Goal: Transaction & Acquisition: Obtain resource

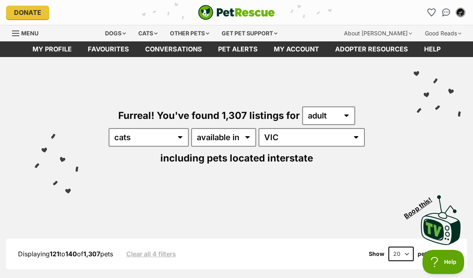
click at [433, 10] on icon "Favourites" at bounding box center [432, 12] width 8 height 7
click at [461, 14] on img "My account" at bounding box center [461, 12] width 8 height 8
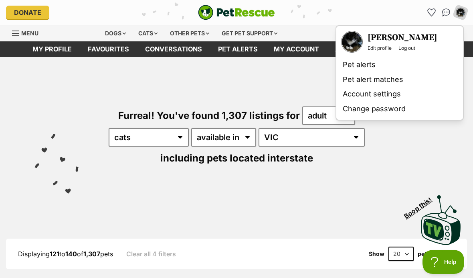
click at [423, 42] on h3 "[PERSON_NAME]" at bounding box center [403, 37] width 70 height 11
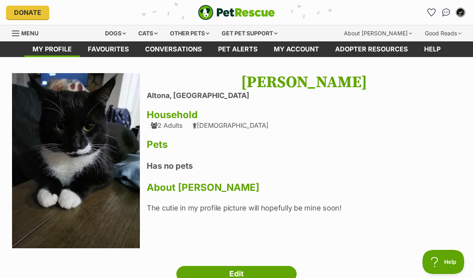
click at [434, 14] on icon "Favourites" at bounding box center [432, 12] width 8 height 7
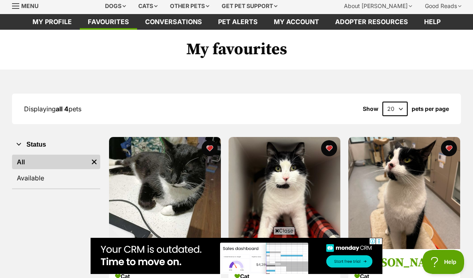
scroll to position [104, 0]
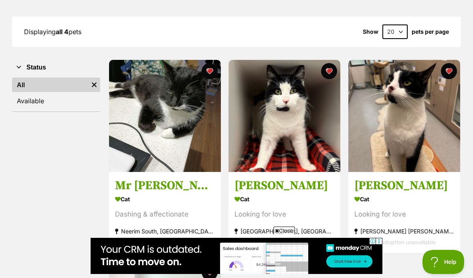
click at [280, 234] on span "Close" at bounding box center [285, 230] width 22 height 8
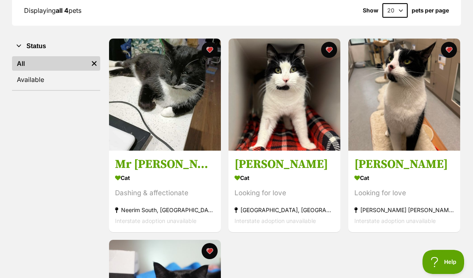
scroll to position [125, 0]
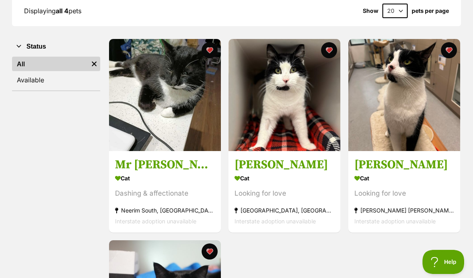
click at [142, 168] on h3 "Mr [PERSON_NAME]" at bounding box center [165, 164] width 100 height 15
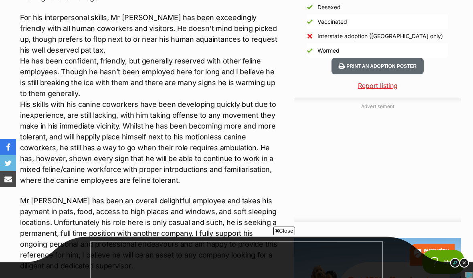
scroll to position [777, 0]
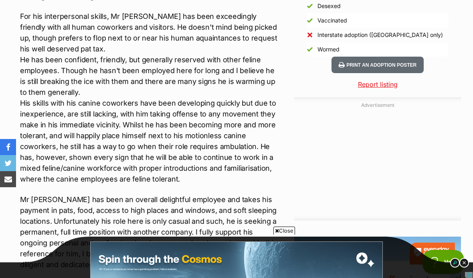
click at [290, 234] on span "Close" at bounding box center [285, 230] width 22 height 8
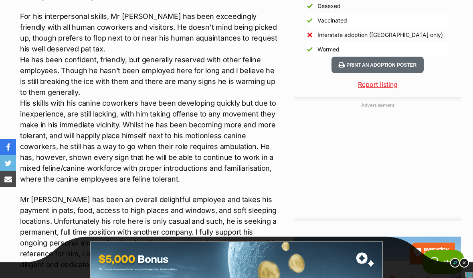
click at [288, 253] on div "Advertisement Adoption information I've been adopted! This pet is no longer ava…" at bounding box center [236, 146] width 449 height 961
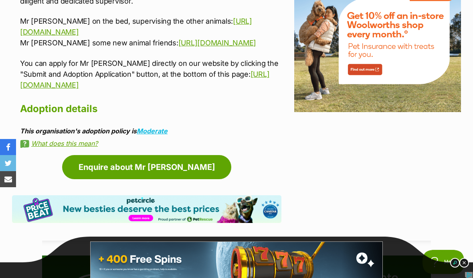
scroll to position [1041, 0]
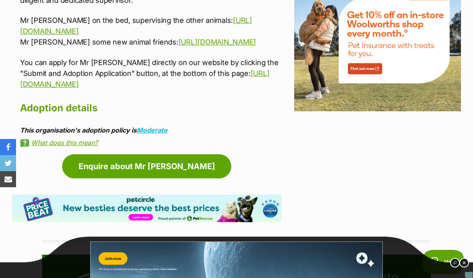
click at [157, 16] on link "https://www.youtube.com/shorts/3bIufA--h2A" at bounding box center [136, 25] width 232 height 19
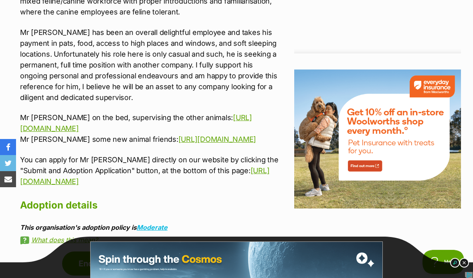
click at [179, 142] on link "https://www.youtube.com/shorts/zVUZHcpXbSA" at bounding box center [218, 139] width 78 height 8
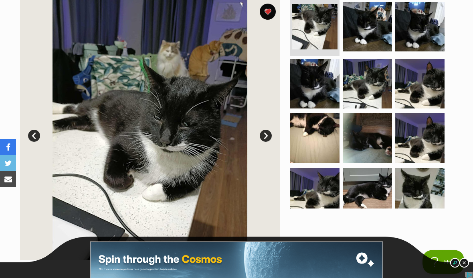
scroll to position [163, 0]
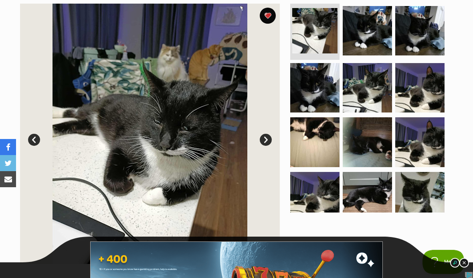
click at [266, 142] on link "Next" at bounding box center [266, 140] width 12 height 12
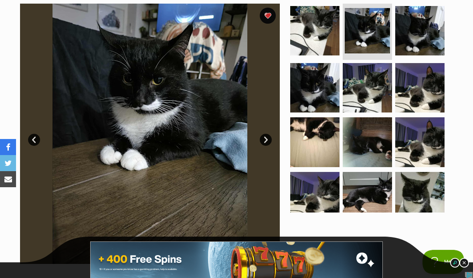
click at [265, 137] on link "Next" at bounding box center [266, 140] width 12 height 12
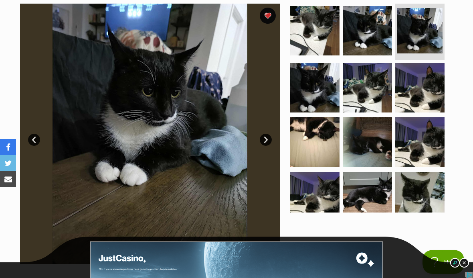
click at [269, 140] on link "Next" at bounding box center [266, 140] width 12 height 12
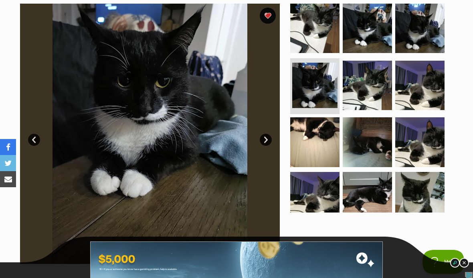
click at [266, 144] on link "Next" at bounding box center [266, 140] width 12 height 12
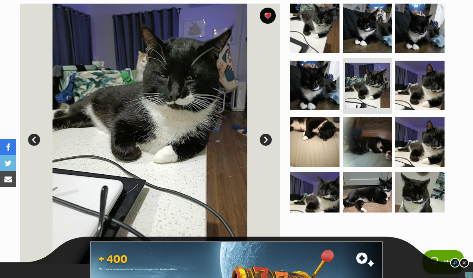
click at [270, 142] on link "Next" at bounding box center [266, 140] width 12 height 12
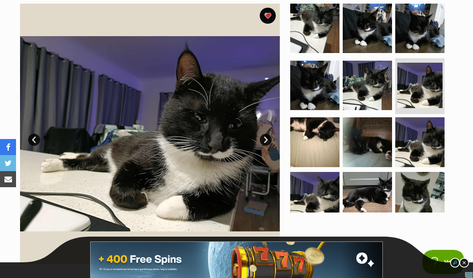
click at [265, 140] on link "Next" at bounding box center [266, 140] width 12 height 12
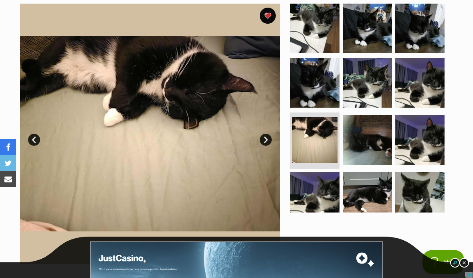
click at [264, 142] on link "Next" at bounding box center [266, 140] width 12 height 12
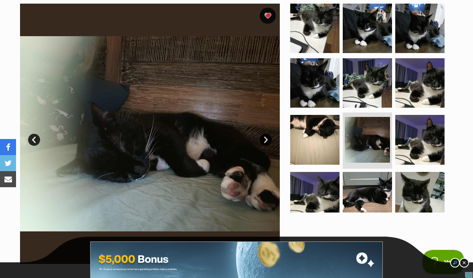
click at [428, 144] on img at bounding box center [420, 139] width 49 height 49
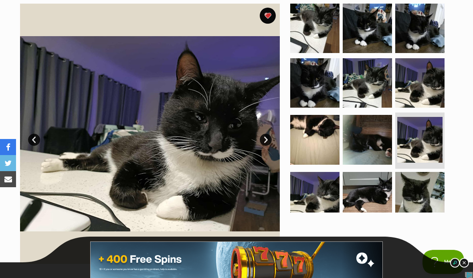
click at [317, 205] on img at bounding box center [314, 196] width 49 height 49
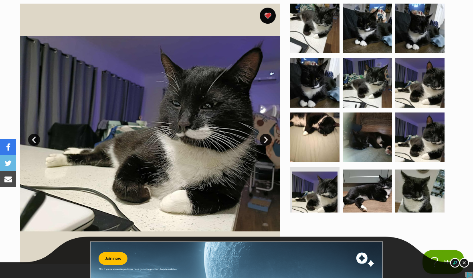
click at [371, 196] on img at bounding box center [367, 193] width 49 height 49
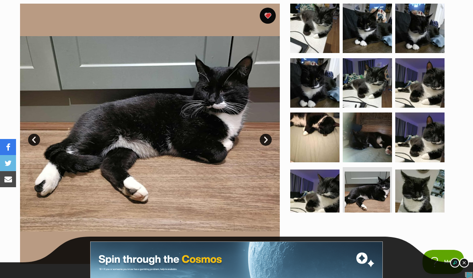
click at [426, 194] on img at bounding box center [420, 193] width 49 height 49
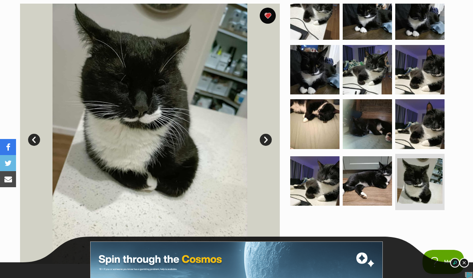
scroll to position [13, 0]
